Goal: Transaction & Acquisition: Purchase product/service

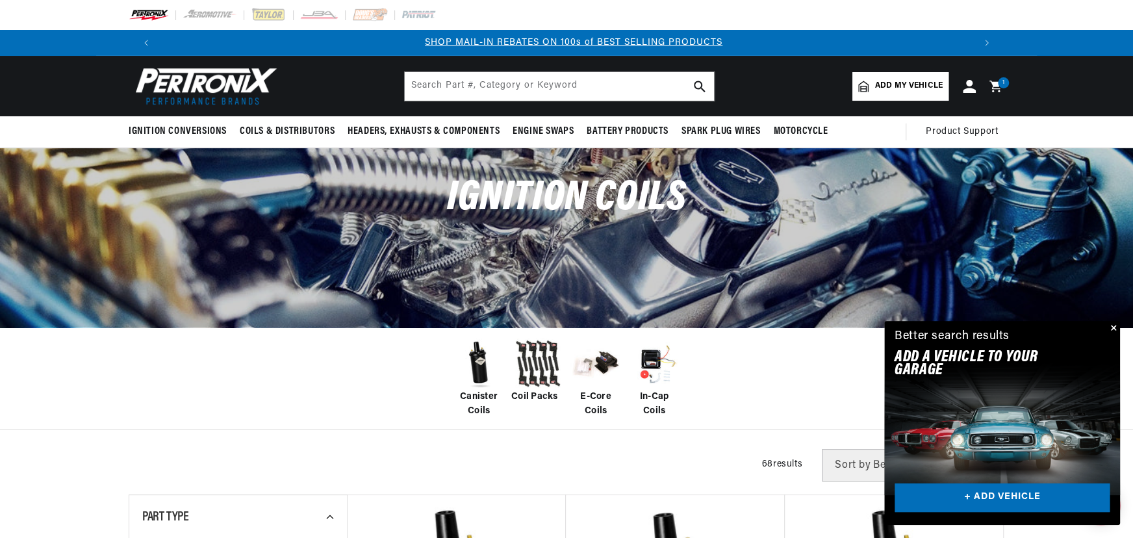
scroll to position [0, 812]
click at [497, 76] on input "text" at bounding box center [559, 86] width 309 height 29
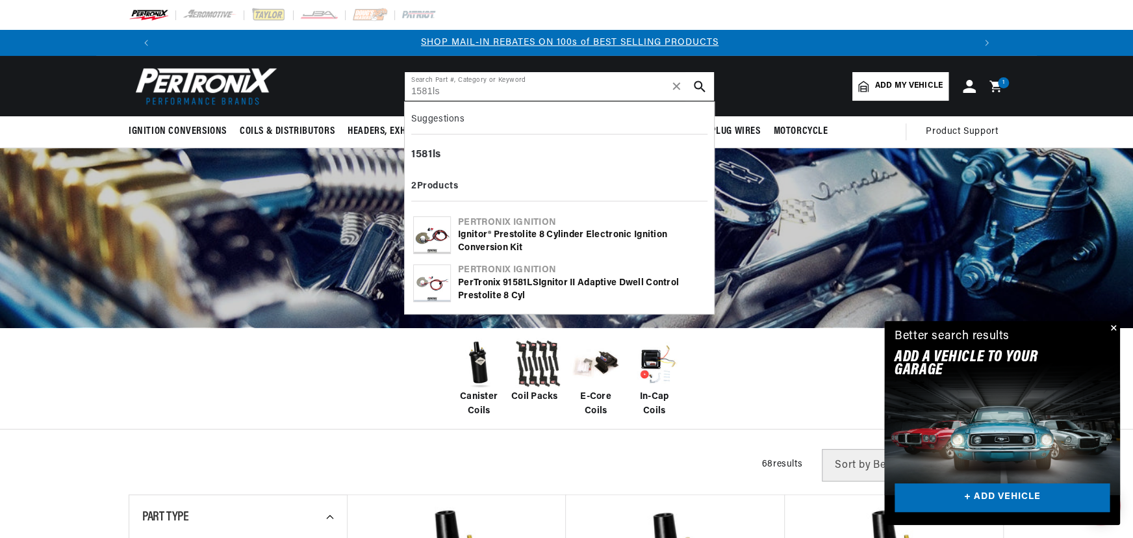
type input "1581ls"
click at [486, 233] on div "Ignitor® Prestolite 8 Cylinder Electronic Ignition Conversion Kit" at bounding box center [582, 241] width 248 height 25
